Goal: Obtain resource: Obtain resource

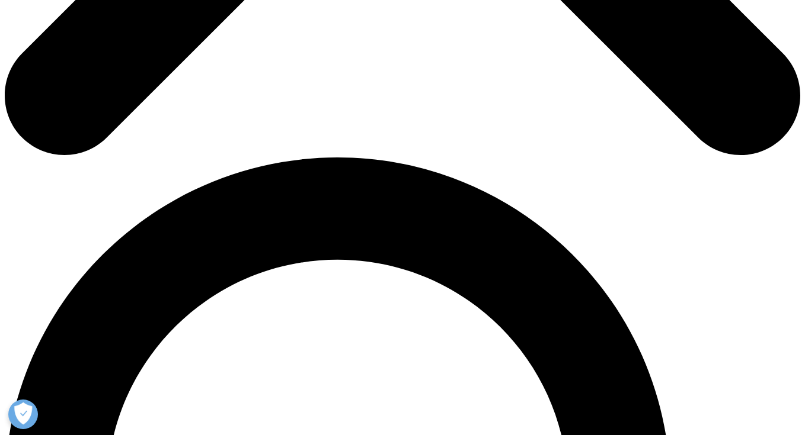
scroll to position [700, 0]
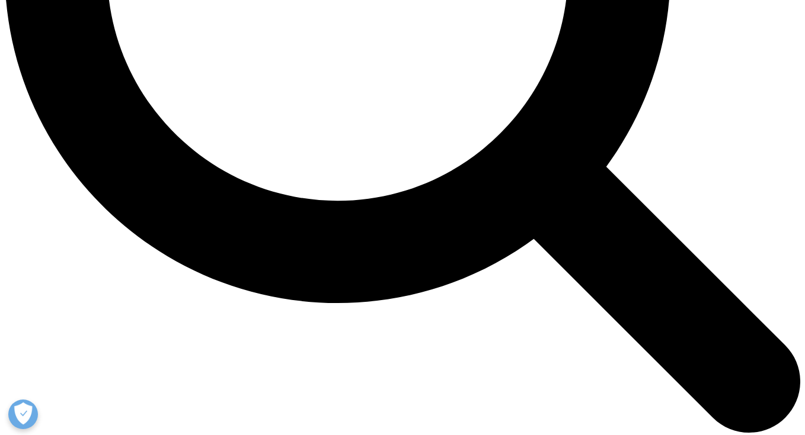
scroll to position [1188, 0]
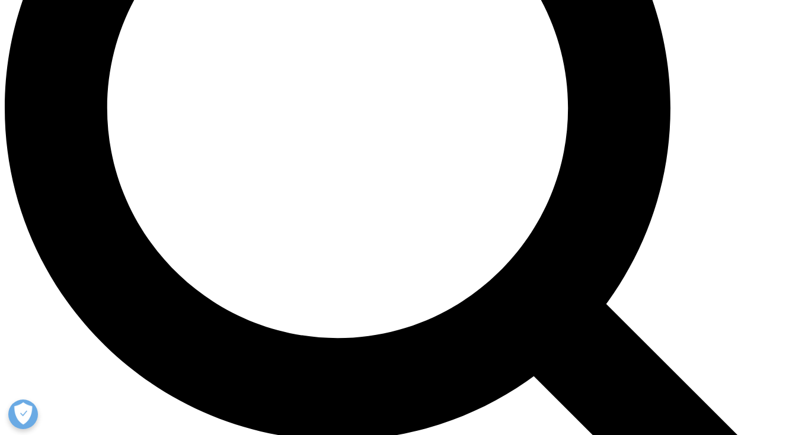
scroll to position [1041, 0]
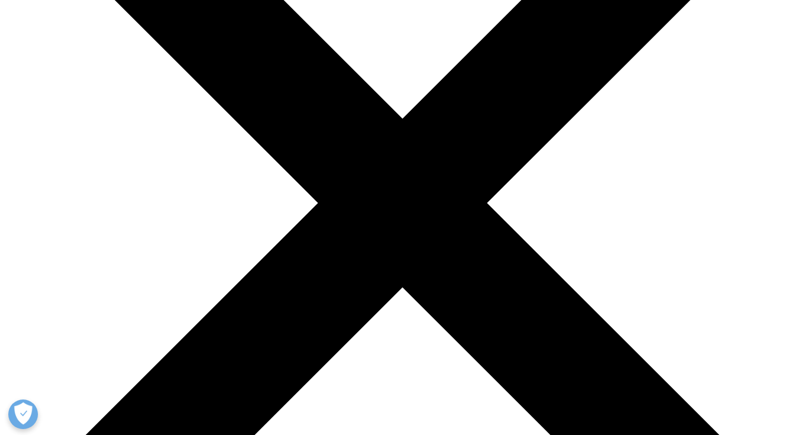
scroll to position [217, 0]
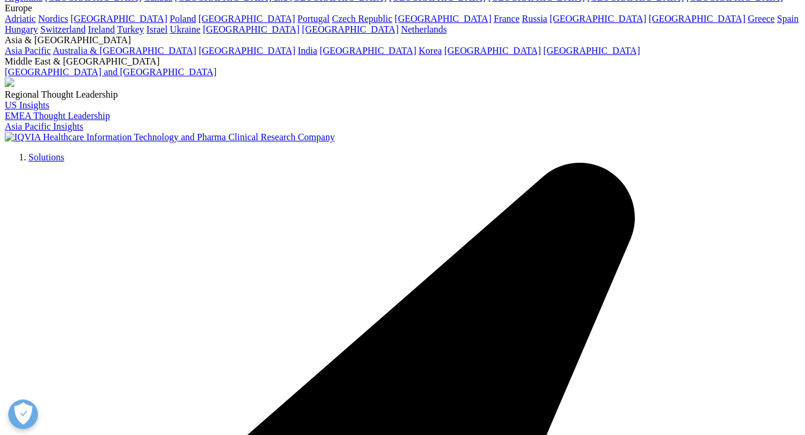
scroll to position [123, 0]
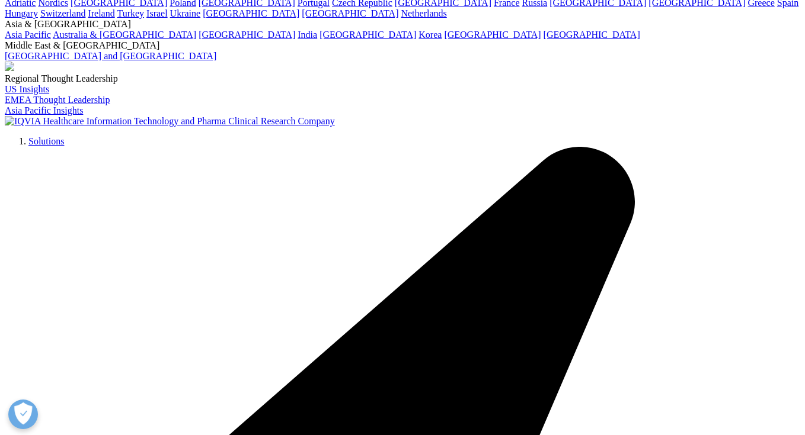
scroll to position [141, 0]
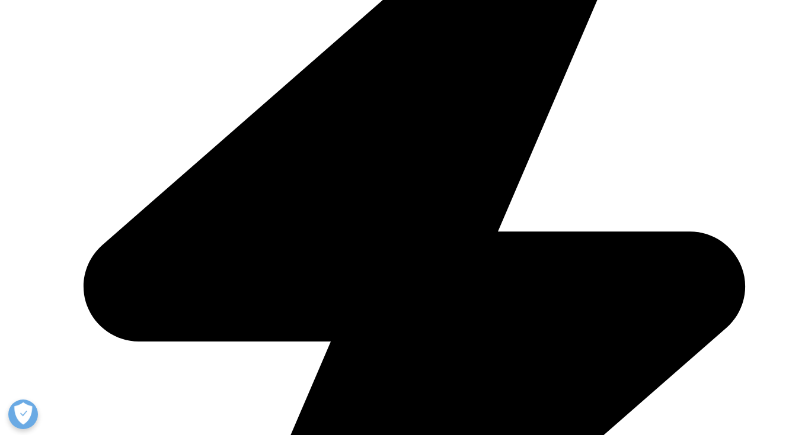
scroll to position [442, 0]
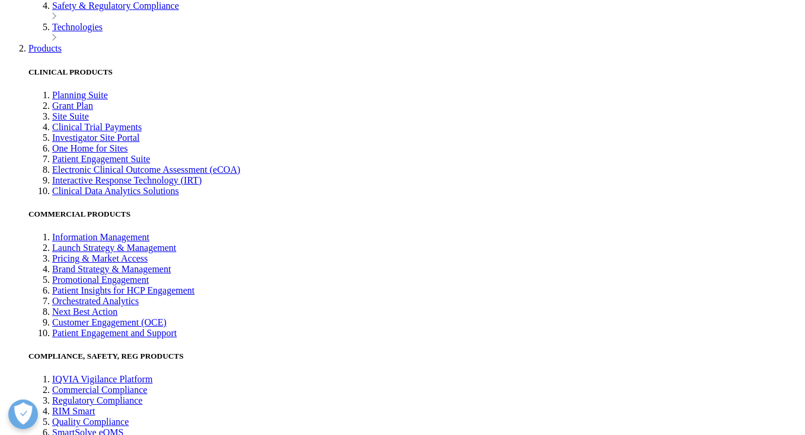
scroll to position [2270, 0]
